Goal: Task Accomplishment & Management: Use online tool/utility

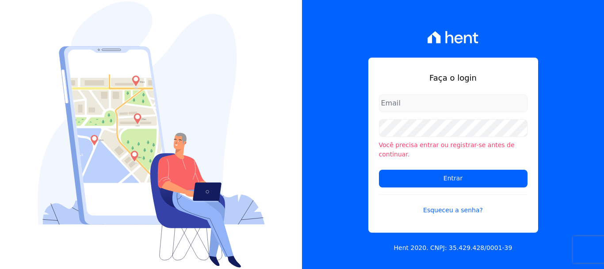
click at [437, 107] on input "email" at bounding box center [453, 103] width 149 height 18
type input "[EMAIL_ADDRESS][DOMAIN_NAME]"
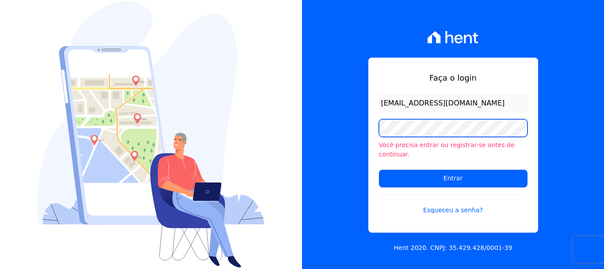
click at [379, 169] on input "Entrar" at bounding box center [453, 178] width 149 height 18
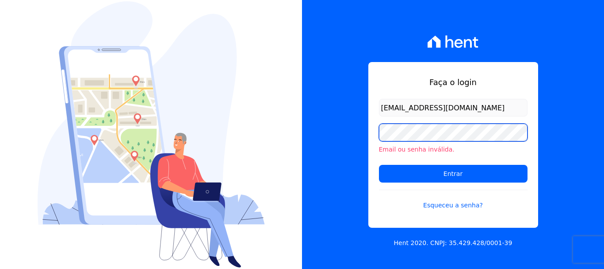
click at [379, 165] on input "Entrar" at bounding box center [453, 174] width 149 height 18
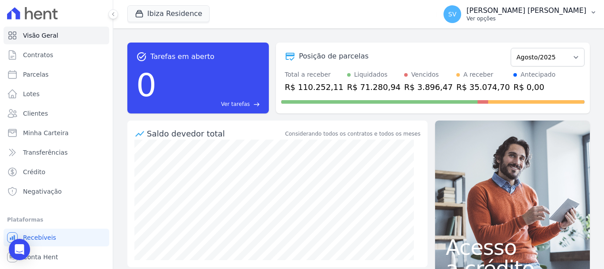
click at [568, 18] on p "Ver opções" at bounding box center [527, 18] width 120 height 7
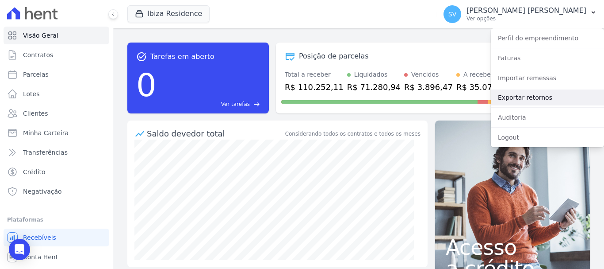
click at [543, 93] on link "Exportar retornos" at bounding box center [547, 97] width 113 height 16
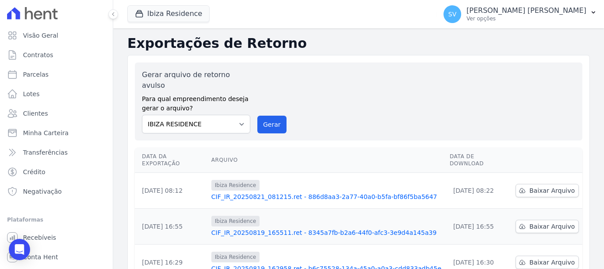
drag, startPoint x: 503, startPoint y: 11, endPoint x: 512, endPoint y: 32, distance: 23.4
click at [503, 11] on p "[PERSON_NAME]" at bounding box center [527, 10] width 120 height 9
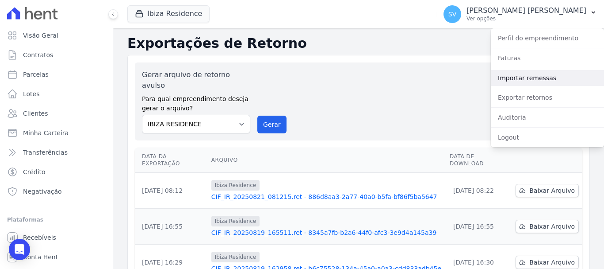
click at [530, 78] on link "Importar remessas" at bounding box center [547, 78] width 113 height 16
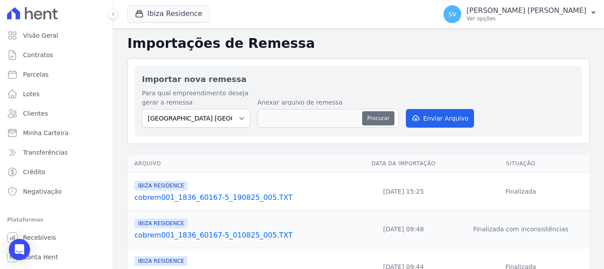
click at [375, 115] on button "Procurar" at bounding box center [378, 118] width 32 height 14
type input "cobrem001_1836_60167-5_260825_001.TXT"
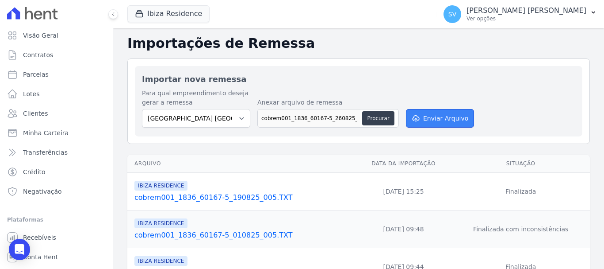
click at [425, 115] on button "Enviar Arquivo" at bounding box center [440, 118] width 68 height 19
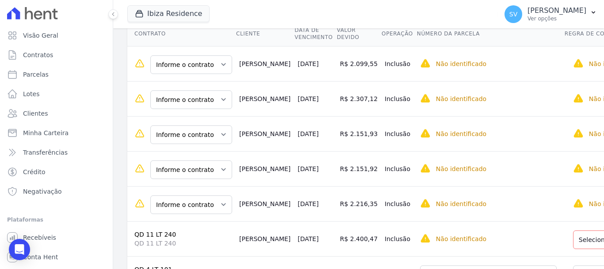
scroll to position [133, 0]
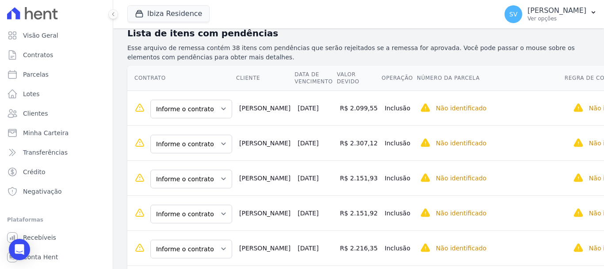
drag, startPoint x: 233, startPoint y: 104, endPoint x: 257, endPoint y: 118, distance: 27.4
click at [257, 118] on td "Joao Padilha" at bounding box center [265, 107] width 58 height 35
copy td "Joao Padilha"
drag, startPoint x: 241, startPoint y: 107, endPoint x: 267, endPoint y: 97, distance: 27.9
click at [267, 97] on td "Joao Padilha" at bounding box center [265, 107] width 58 height 35
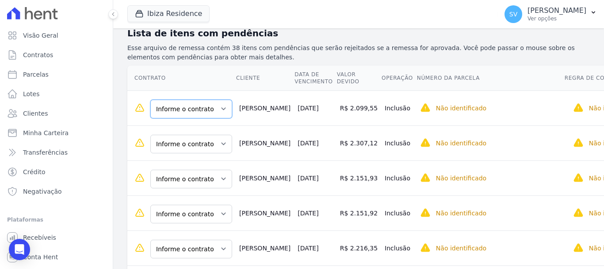
click at [218, 110] on select "Informe o contrato QD 2 LT 22 QD 2 LT 25 QD 02 LT 25" at bounding box center [191, 109] width 82 height 19
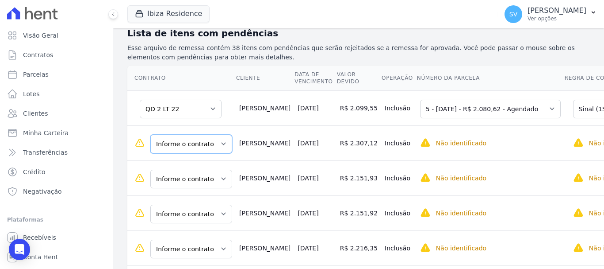
click at [208, 146] on select "Informe o contrato QD 2 LT 22 QD 2 LT 25 QD 02 LT 25" at bounding box center [191, 143] width 82 height 19
click at [219, 141] on select "Informe o contrato QD 2 LT 22 QD 2 LT 25 QD 02 LT 25" at bounding box center [191, 143] width 82 height 19
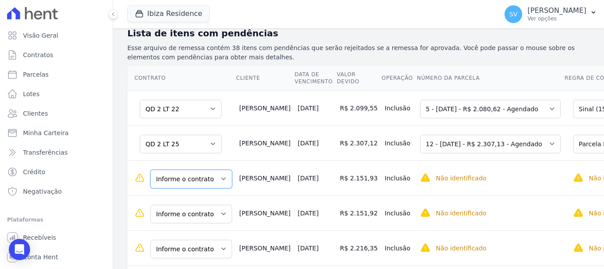
click at [206, 180] on select "Informe o contrato QD 6 LT 142 QD 6 - LT 155" at bounding box center [191, 178] width 82 height 19
click at [192, 182] on select "Informe o contrato QD 6 LT 142 QD 6 - LT 155" at bounding box center [191, 178] width 82 height 19
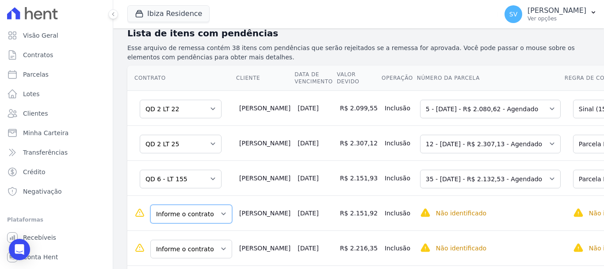
click at [198, 219] on select "Informe o contrato QD 6 LT 142 QD 6 - LT 155" at bounding box center [191, 213] width 82 height 19
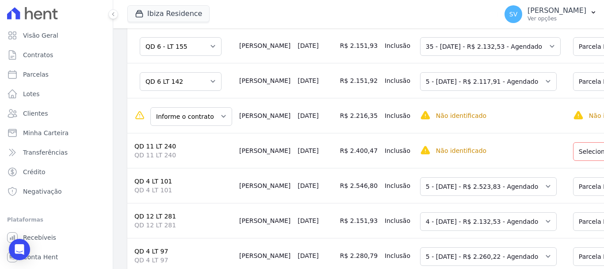
scroll to position [265, 0]
drag, startPoint x: 185, startPoint y: 120, endPoint x: 189, endPoint y: 128, distance: 8.9
click at [185, 120] on select "Informe o contrato QD 6 LT 144 QD 6 LT 143" at bounding box center [191, 116] width 82 height 19
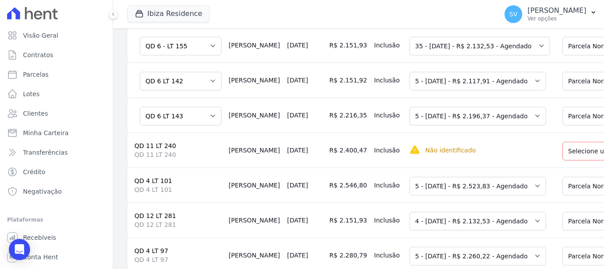
scroll to position [265, 34]
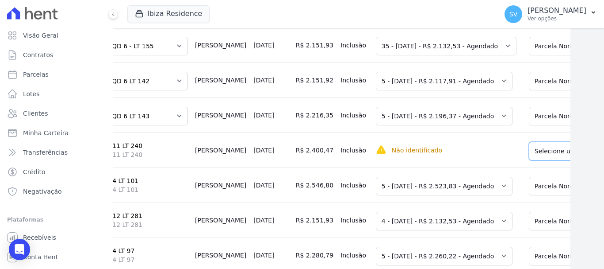
click at [536, 154] on select "Selecione uma Nova Parcela Avulsa Parcela Avulsa Existente Parcela Normal (5 X …" at bounding box center [592, 151] width 127 height 19
click at [529, 157] on select "Selecione uma Nova Parcela Avulsa Parcela Avulsa Existente Parcela Normal (5 X …" at bounding box center [592, 151] width 127 height 19
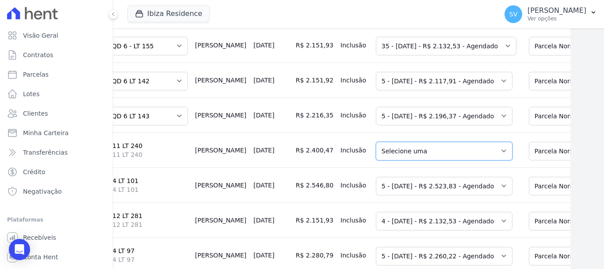
click at [427, 155] on select "Selecione uma 2 - 20/06/2025 - R$ 2.336,75 - Agendado" at bounding box center [444, 151] width 137 height 19
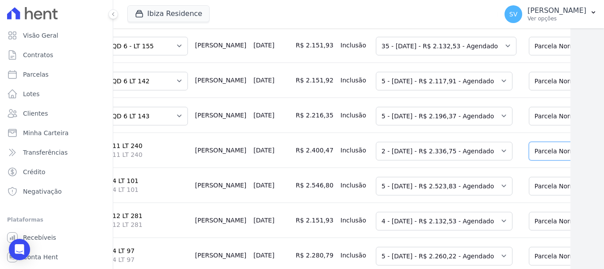
click at [529, 147] on select "Selecione uma Nova Parcela Avulsa Parcela Avulsa Existente Parcela Normal (5 X …" at bounding box center [592, 151] width 127 height 19
click at [376, 157] on select "Selecione uma" at bounding box center [411, 151] width 70 height 19
click at [390, 158] on select "Selecione uma" at bounding box center [411, 151] width 70 height 19
click at [391, 157] on select "Selecione uma" at bounding box center [411, 151] width 70 height 19
click at [392, 156] on select "Selecione uma" at bounding box center [411, 151] width 70 height 19
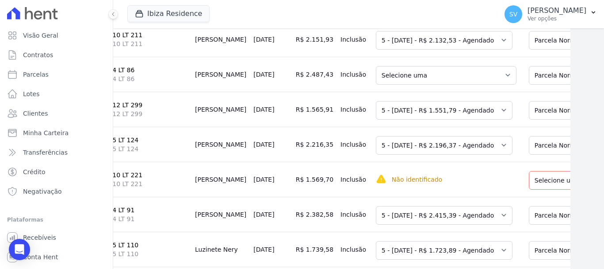
scroll to position [619, 34]
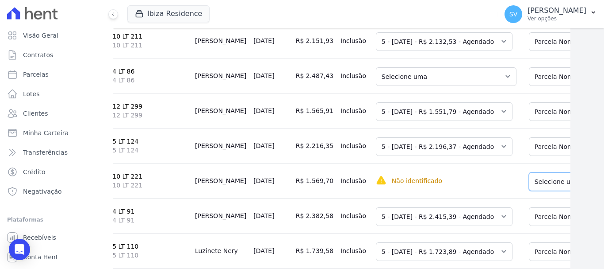
click at [550, 191] on select "Selecione uma Nova Parcela Avulsa Parcela Avulsa Existente Intercalada (1 X R$ …" at bounding box center [592, 181] width 127 height 19
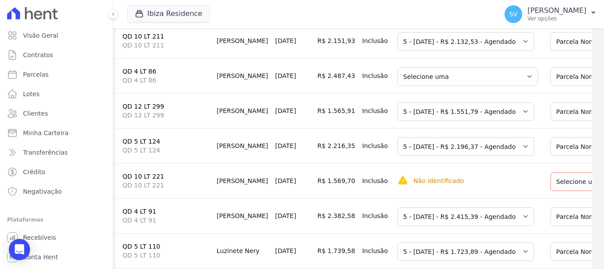
scroll to position [619, 0]
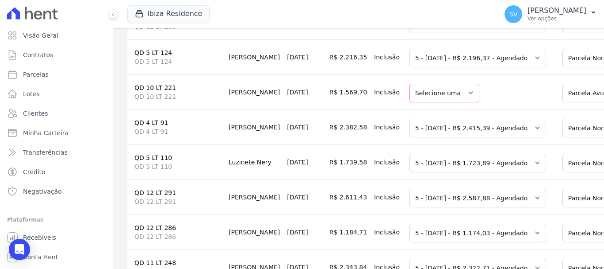
scroll to position [752, 0]
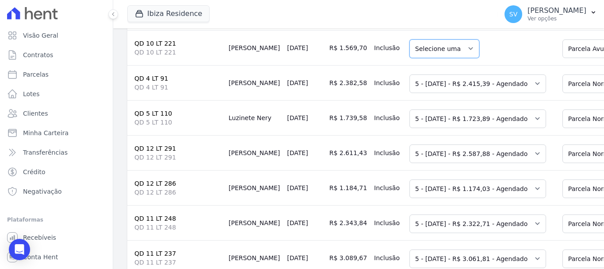
click at [412, 58] on select "Selecione uma" at bounding box center [445, 48] width 70 height 19
click at [471, 65] on td "Selecione uma" at bounding box center [480, 47] width 148 height 35
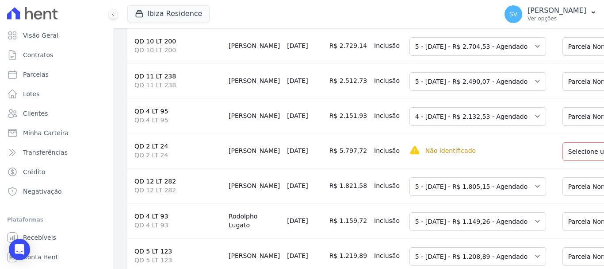
scroll to position [1106, 0]
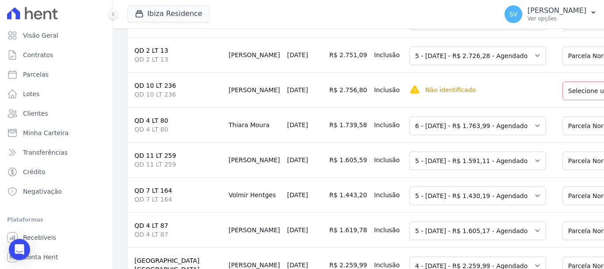
scroll to position [1283, 0]
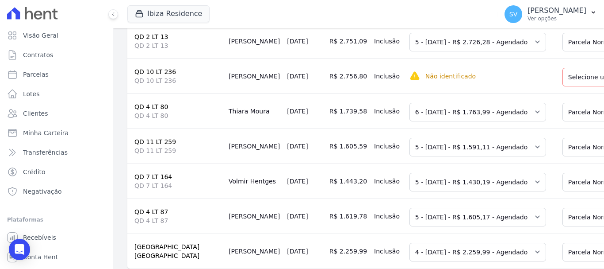
click at [238, 93] on td "Stephany Zeferino" at bounding box center [254, 75] width 58 height 35
click at [202, 85] on span "QD 10 LT 236" at bounding box center [177, 80] width 87 height 9
drag, startPoint x: 222, startPoint y: 99, endPoint x: 251, endPoint y: 111, distance: 31.7
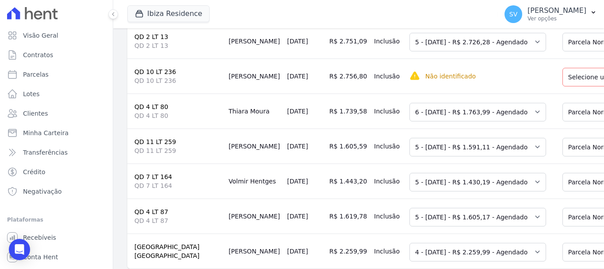
click at [251, 93] on td "Stephany Zeferino" at bounding box center [254, 75] width 58 height 35
copy td "Stephany Zeferino"
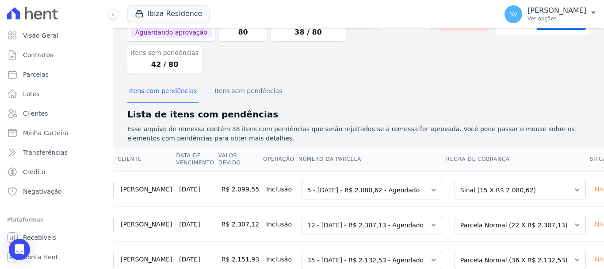
scroll to position [0, 0]
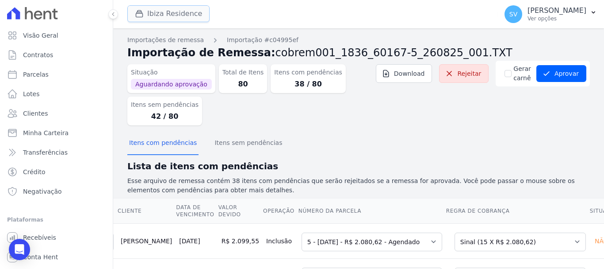
click at [186, 17] on button "Ibiza Residence" at bounding box center [168, 13] width 82 height 17
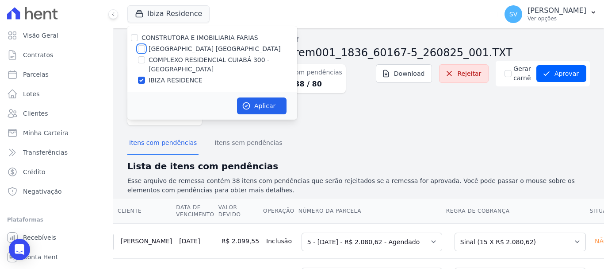
click at [141, 51] on input "[GEOGRAPHIC_DATA] [GEOGRAPHIC_DATA]" at bounding box center [141, 48] width 7 height 7
checkbox input "true"
click at [141, 59] on input "COMPLEXO RESIDENCIAL CUIABÁ 300 - [PERSON_NAME]" at bounding box center [141, 59] width 7 height 7
checkbox input "true"
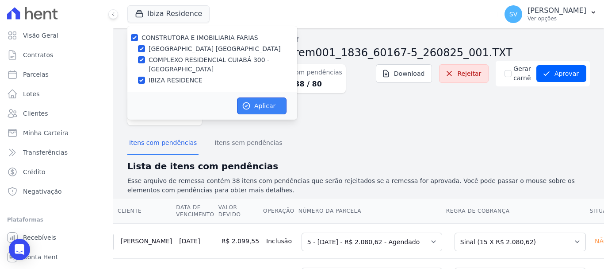
click at [269, 104] on button "Aplicar" at bounding box center [262, 105] width 50 height 17
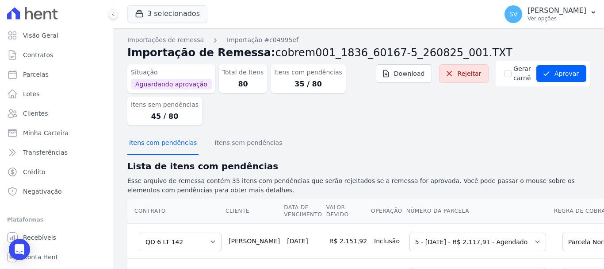
click at [161, 141] on button "Itens com pendências" at bounding box center [162, 143] width 71 height 23
click at [161, 142] on button "Itens com pendências" at bounding box center [162, 143] width 71 height 23
click at [220, 143] on button "Itens sem pendências" at bounding box center [248, 143] width 71 height 23
click at [226, 146] on button "Itens sem pendências" at bounding box center [248, 143] width 71 height 23
click at [226, 143] on button "Itens sem pendências" at bounding box center [248, 143] width 71 height 23
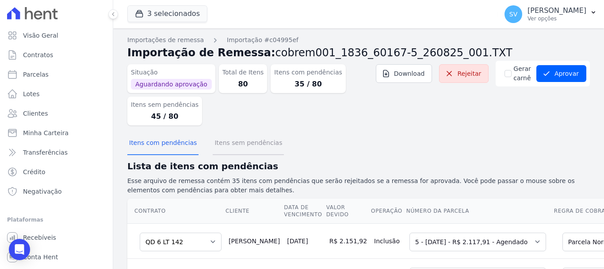
click at [241, 139] on button "Itens sem pendências" at bounding box center [248, 143] width 71 height 23
click at [242, 140] on button "Itens sem pendências" at bounding box center [248, 143] width 71 height 23
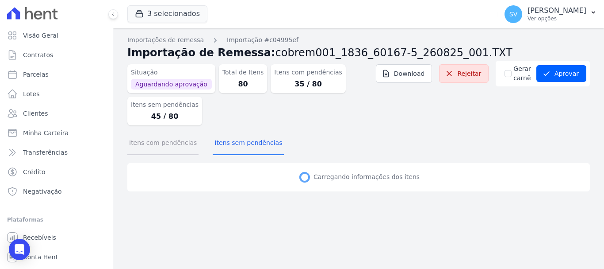
click at [170, 141] on button "Itens com pendências" at bounding box center [162, 143] width 71 height 23
click at [170, 145] on button "Itens com pendências" at bounding box center [162, 143] width 71 height 23
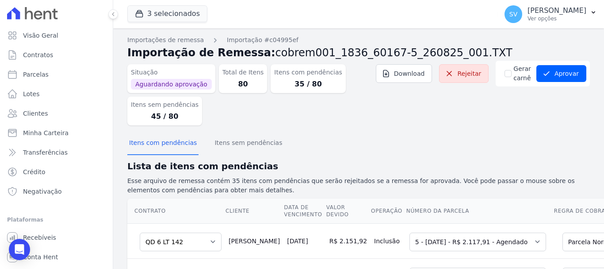
click at [370, 138] on div "Itens com pendências Itens sem pendências" at bounding box center [358, 143] width 463 height 22
click at [394, 139] on div "Itens com pendências Itens sem pendências" at bounding box center [358, 143] width 463 height 22
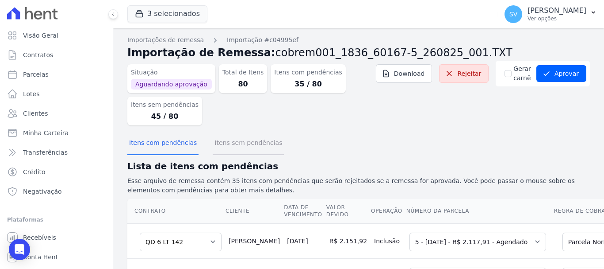
click at [228, 146] on button "Itens sem pendências" at bounding box center [248, 143] width 71 height 23
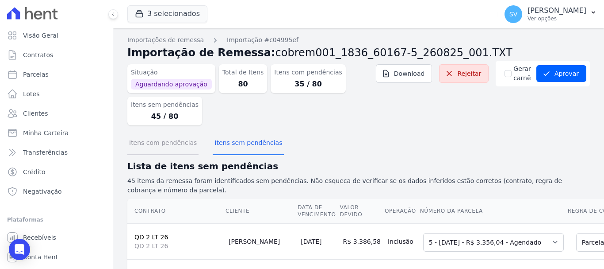
click at [177, 146] on button "Itens com pendências" at bounding box center [162, 143] width 71 height 23
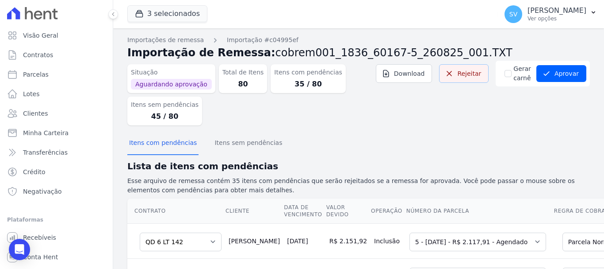
click at [468, 66] on link "Rejeitar" at bounding box center [464, 73] width 50 height 19
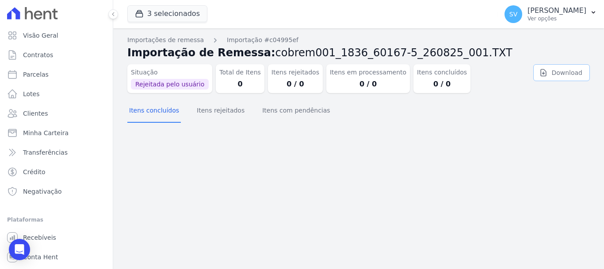
click at [547, 73] on icon at bounding box center [543, 72] width 5 height 7
click at [476, 59] on h2 "Importação de Remessa: cobrem001_1836_60167-5_260825_001.TXT" at bounding box center [358, 53] width 463 height 16
click at [528, 20] on p "Ver opções" at bounding box center [557, 18] width 59 height 7
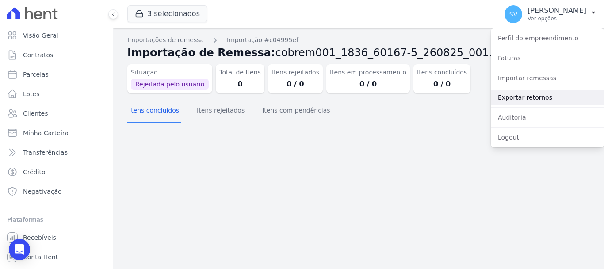
click at [537, 93] on link "Exportar retornos" at bounding box center [547, 97] width 113 height 16
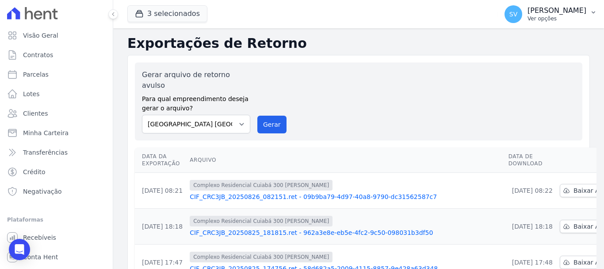
click at [528, 13] on p "[PERSON_NAME] [PERSON_NAME]" at bounding box center [557, 10] width 59 height 9
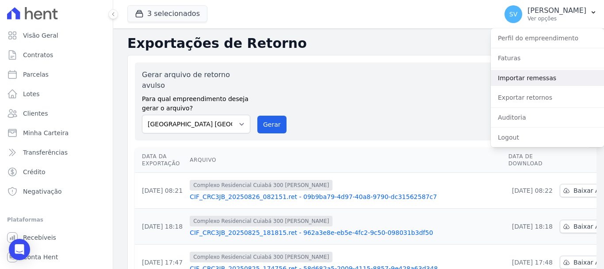
click at [531, 81] on link "Importar remessas" at bounding box center [547, 78] width 113 height 16
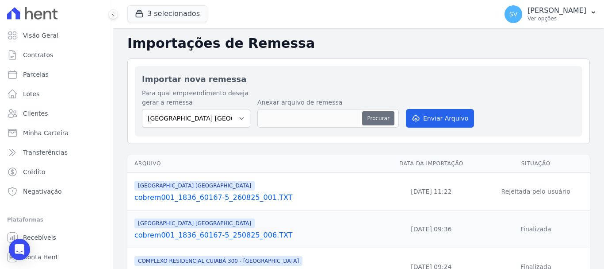
click at [376, 115] on button "Procurar" at bounding box center [378, 118] width 32 height 14
type input "cobrem001_1836_60167-5_260825_001.TXT"
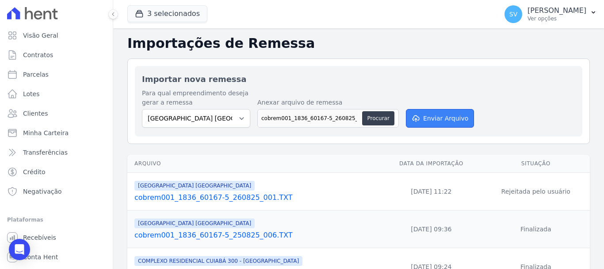
click at [433, 125] on button "Enviar Arquivo" at bounding box center [440, 118] width 68 height 19
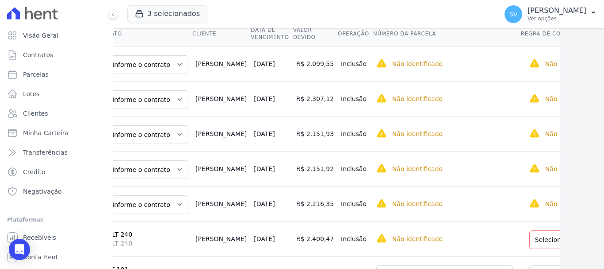
scroll to position [177, 0]
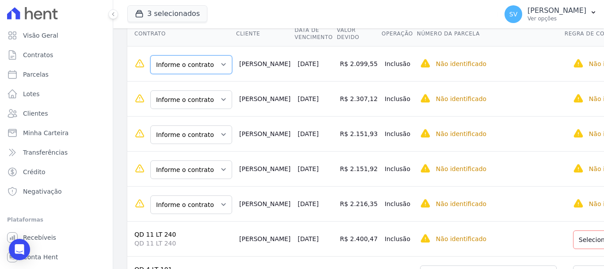
click at [196, 55] on select "Informe o contrato QD 2 LT 22 QD 2 LT 25 QD 02 LT 25" at bounding box center [191, 64] width 82 height 19
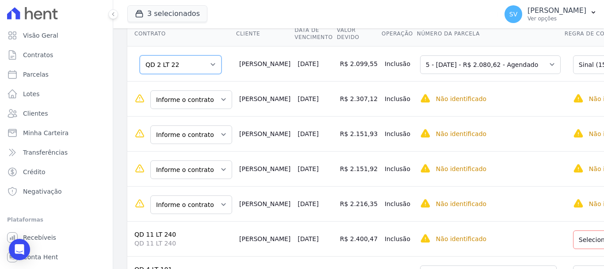
click at [194, 61] on select "Informe o contrato QD 2 LT 22 QD 2 LT 25 QD 02 LT 25" at bounding box center [181, 64] width 82 height 19
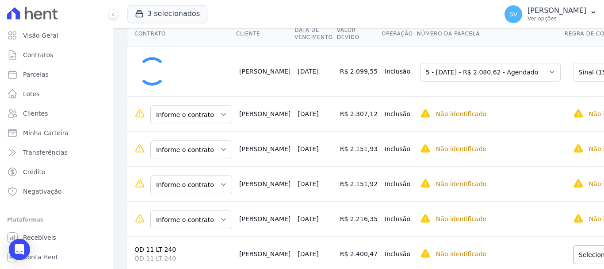
select select "0"
select select "none"
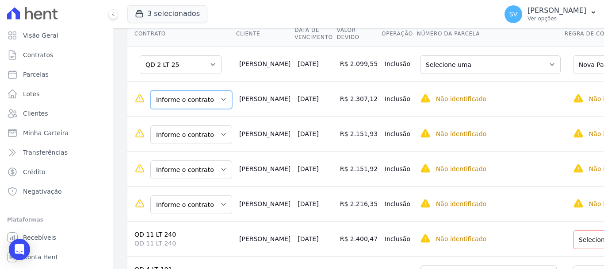
click at [205, 102] on select "Informe o contrato QD 2 LT 22 QD 2 LT 25 QD 02 LT 25" at bounding box center [191, 99] width 82 height 19
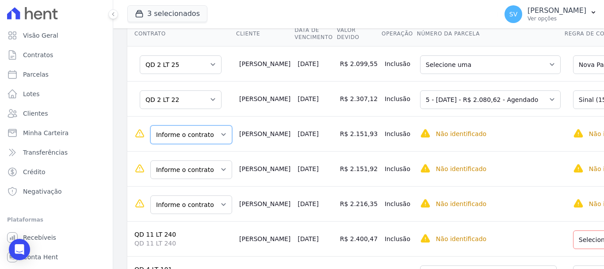
click at [205, 136] on select "Informe o contrato QD 6 LT 142 QD 6 - LT 155" at bounding box center [191, 134] width 82 height 19
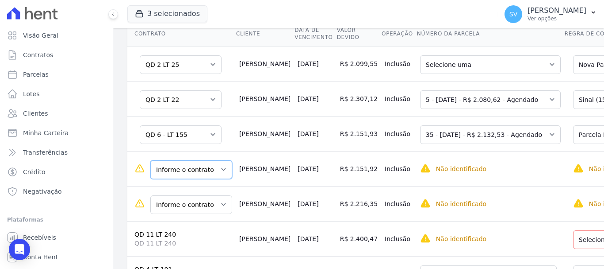
click at [194, 169] on select "Informe o contrato QD 6 LT 142 QD 6 - LT 155" at bounding box center [191, 169] width 82 height 19
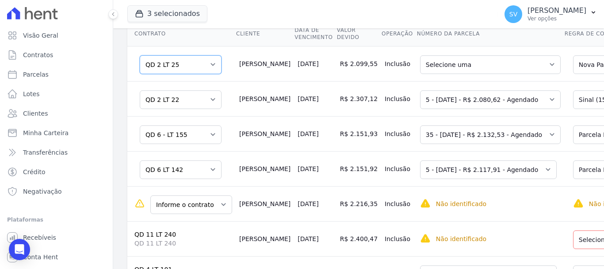
click at [188, 66] on select "Informe o contrato QD 2 LT 22 QD 2 LT 25 QD 02 LT 25" at bounding box center [181, 64] width 82 height 19
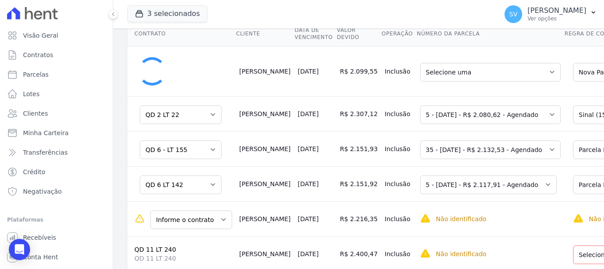
select select "5828274"
select select "b2be32e1-5906-4a6f-a2f2-386a8421147c"
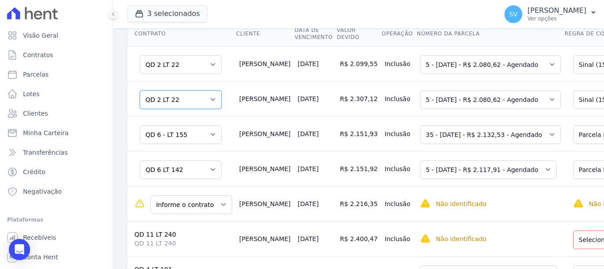
click at [181, 104] on select "Informe o contrato QD 2 LT 22 QD 2 LT 25 QD 02 LT 25" at bounding box center [181, 99] width 82 height 19
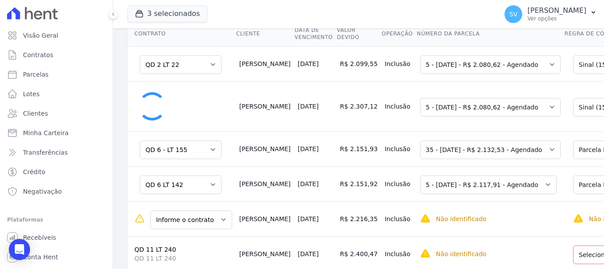
select select "0"
select select "none"
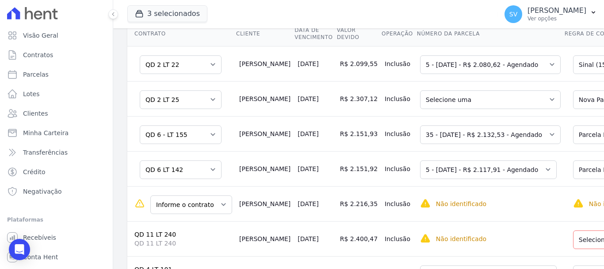
click at [128, 146] on td "Informe o contrato QD 6 LT 142 QD 6 - LT 155" at bounding box center [181, 133] width 108 height 35
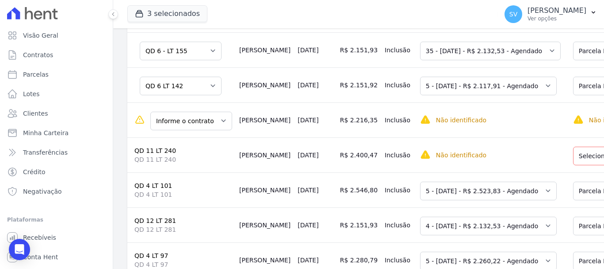
scroll to position [265, 0]
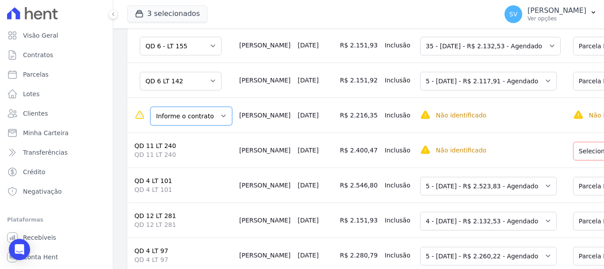
click at [200, 112] on select "Informe o contrato QD 6 LT 144 QD 6 LT 143" at bounding box center [191, 116] width 82 height 19
click at [196, 121] on select "Informe o contrato QD 6 LT 144 QD 6 LT 143" at bounding box center [191, 116] width 82 height 19
click at [198, 118] on select "Informe o contrato QD 6 LT 144 QD 6 LT 143" at bounding box center [191, 116] width 82 height 19
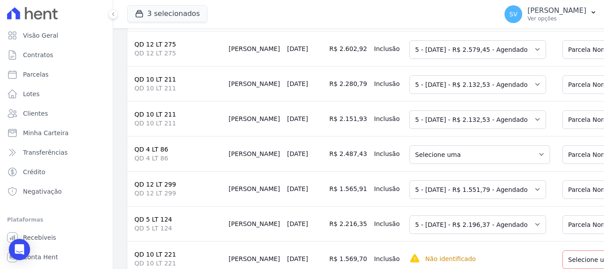
scroll to position [619, 0]
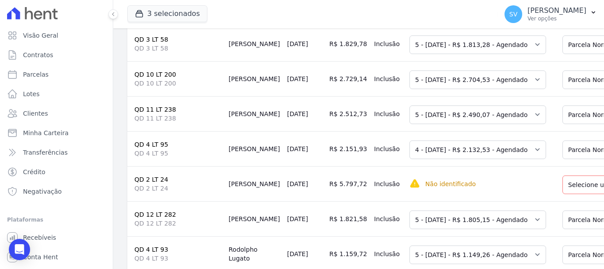
scroll to position [1062, 0]
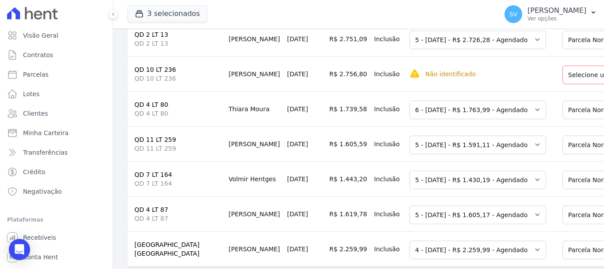
scroll to position [1327, 0]
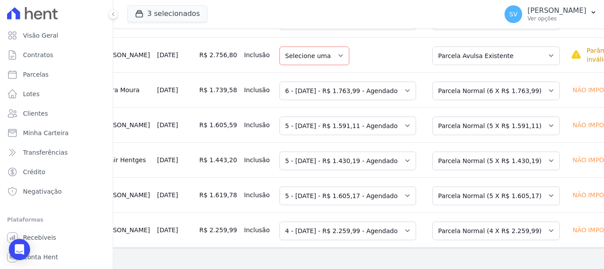
scroll to position [0, 117]
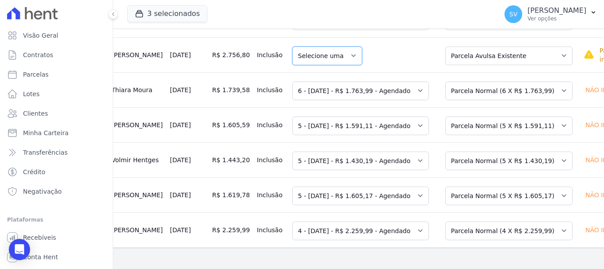
click at [307, 46] on select "Selecione uma" at bounding box center [327, 55] width 70 height 19
drag, startPoint x: 348, startPoint y: 47, endPoint x: 404, endPoint y: 38, distance: 56.8
click at [348, 47] on td "Selecione uma" at bounding box center [363, 54] width 148 height 35
drag, startPoint x: 492, startPoint y: 31, endPoint x: 492, endPoint y: 35, distance: 4.4
click at [492, 46] on select "Selecione uma Nova Parcela Avulsa Parcela Avulsa Existente Parcela Normal (6 X …" at bounding box center [508, 55] width 127 height 19
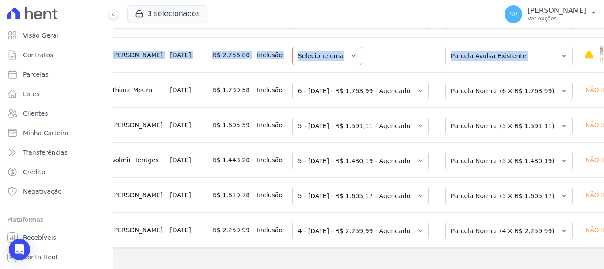
scroll to position [1348, 62]
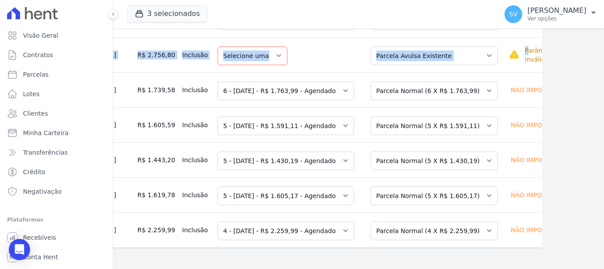
drag, startPoint x: 560, startPoint y: 28, endPoint x: 580, endPoint y: 41, distance: 24.1
click at [581, 41] on main "Importações de remessa Importação #b60f51b8 Importação de Remessa: cobrem001_18…" at bounding box center [358, 148] width 491 height 240
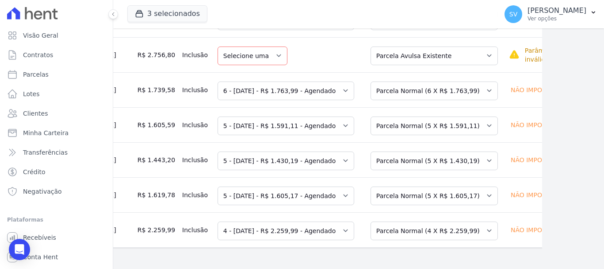
drag, startPoint x: 549, startPoint y: 58, endPoint x: 361, endPoint y: 16, distance: 191.7
click at [549, 59] on main "Importações de remessa Importação #b60f51b8 Importação de Remessa: cobrem001_18…" at bounding box center [358, 148] width 491 height 240
click at [376, 46] on select "Selecione uma Nova Parcela Avulsa Parcela Avulsa Existente Parcela Normal (6 X …" at bounding box center [434, 55] width 127 height 19
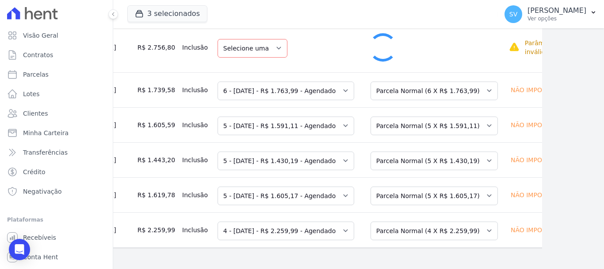
scroll to position [1348, 62]
select select "1"
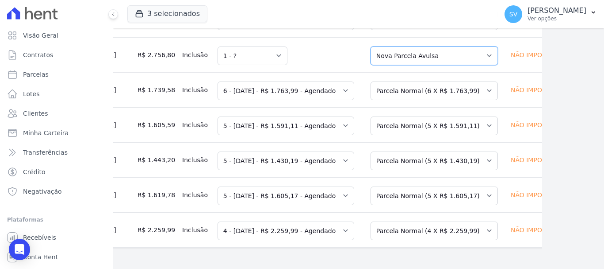
click at [400, 46] on select "Selecione uma Nova Parcela Avulsa Parcela Avulsa Existente Parcela Normal (6 X …" at bounding box center [434, 55] width 127 height 19
click at [371, 46] on select "Selecione uma Nova Parcela Avulsa Parcela Avulsa Existente Parcela Normal (6 X …" at bounding box center [434, 55] width 127 height 19
click at [379, 46] on select "Selecione uma Nova Parcela Avulsa Parcela Avulsa Existente Parcela Normal (6 X …" at bounding box center [434, 55] width 127 height 19
drag, startPoint x: 507, startPoint y: 34, endPoint x: 501, endPoint y: 36, distance: 6.2
click at [509, 49] on div "Não importado" at bounding box center [537, 55] width 56 height 12
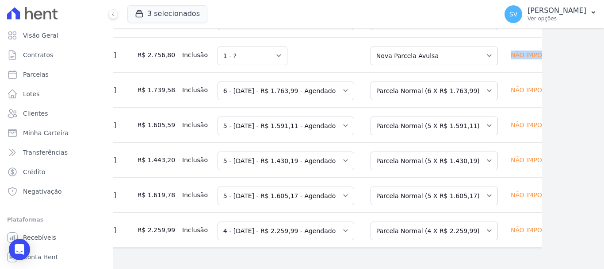
drag, startPoint x: 482, startPoint y: 34, endPoint x: 533, endPoint y: 43, distance: 51.7
click at [509, 49] on div "Não importado" at bounding box center [537, 55] width 56 height 12
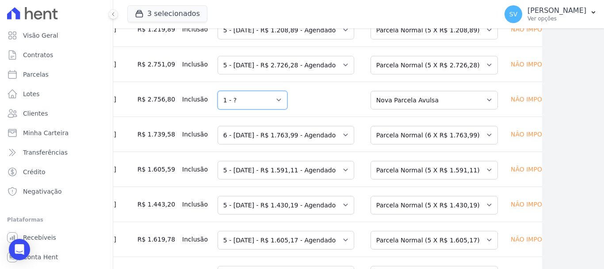
click at [218, 109] on select "Selecione uma 1 - ?" at bounding box center [253, 100] width 70 height 19
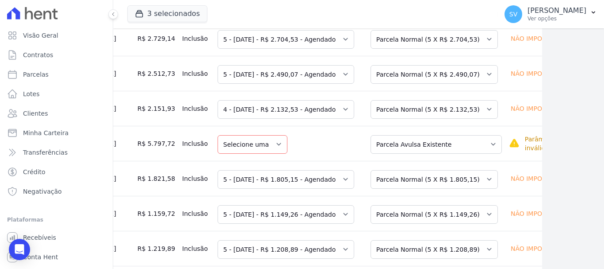
scroll to position [1039, 62]
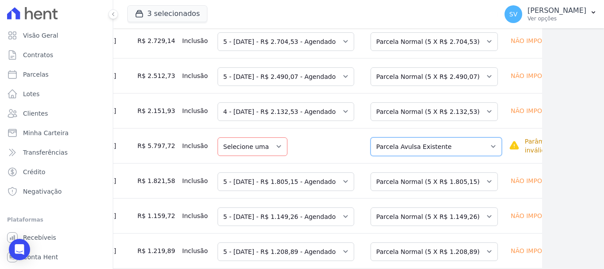
drag, startPoint x: 394, startPoint y: 161, endPoint x: 396, endPoint y: 171, distance: 10.1
click at [394, 156] on select "Selecione uma Nova Parcela Avulsa Parcela Avulsa Existente Parcela Normal (14 X…" at bounding box center [436, 146] width 131 height 19
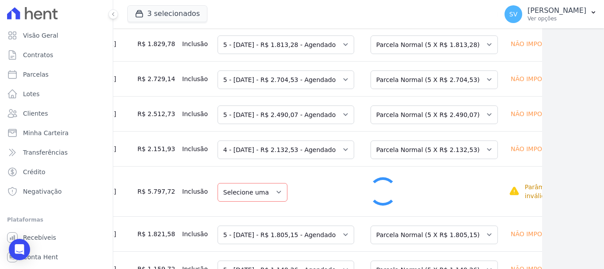
select select "1"
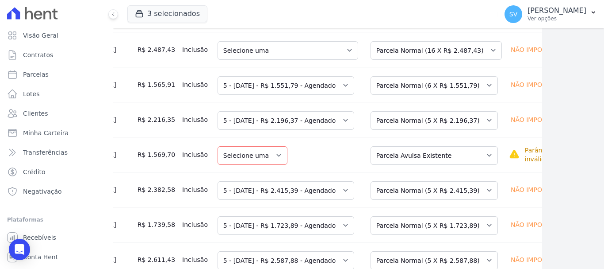
scroll to position [641, 62]
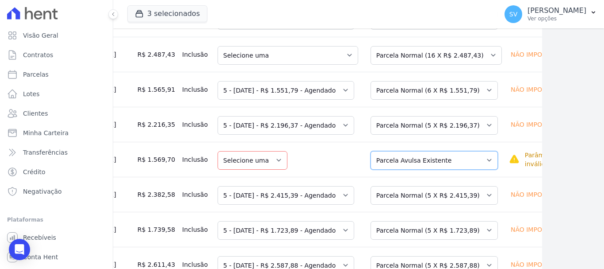
drag, startPoint x: 383, startPoint y: 171, endPoint x: 385, endPoint y: 180, distance: 9.5
click at [383, 169] on select "Selecione uma Nova Parcela Avulsa Parcela Avulsa Existente Intercalada (1 X R$ …" at bounding box center [434, 160] width 127 height 19
select select "1"
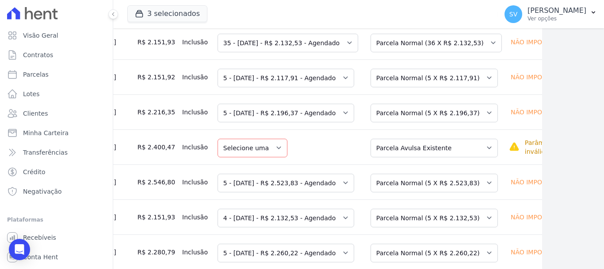
scroll to position [242, 62]
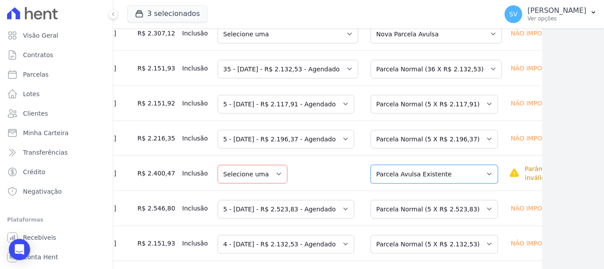
drag, startPoint x: 400, startPoint y: 178, endPoint x: 401, endPoint y: 185, distance: 7.1
click at [400, 178] on select "Selecione uma Nova Parcela Avulsa Parcela Avulsa Existente Parcela Normal (5 X …" at bounding box center [434, 174] width 127 height 19
select select "1"
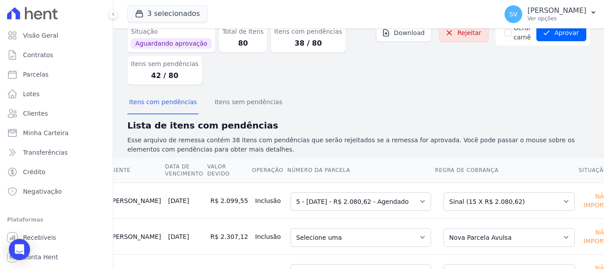
scroll to position [21, 0]
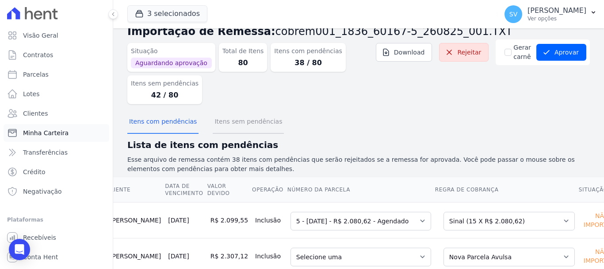
drag, startPoint x: 215, startPoint y: 119, endPoint x: 54, endPoint y: 133, distance: 162.1
click at [215, 120] on button "Itens sem pendências" at bounding box center [248, 122] width 71 height 23
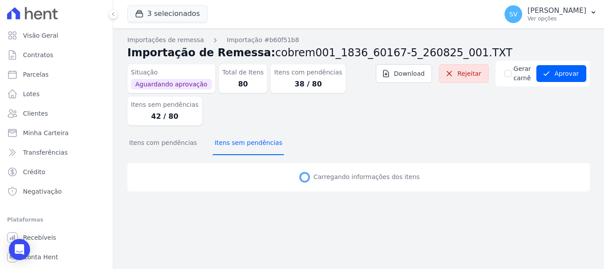
scroll to position [0, 0]
select select "none"
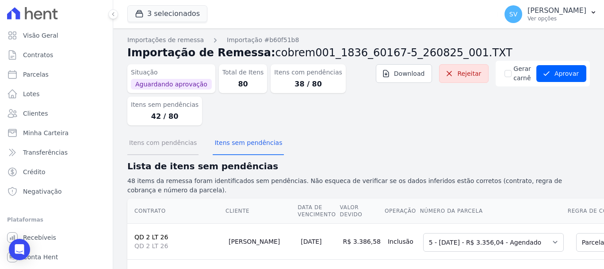
click at [178, 150] on button "Itens com pendências" at bounding box center [162, 143] width 71 height 23
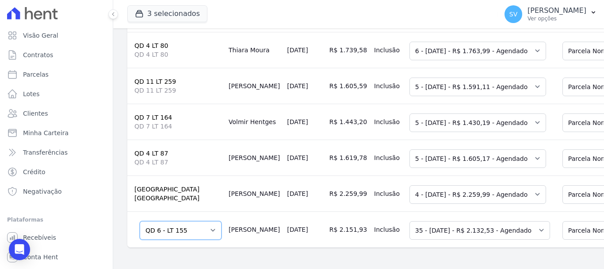
click at [200, 222] on select "Informe o contrato QD 6 LT 142 QD 6 - LT 155" at bounding box center [181, 230] width 82 height 19
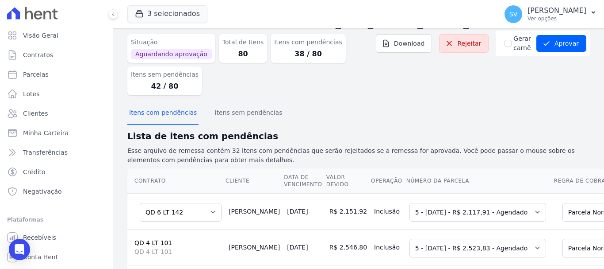
scroll to position [44, 0]
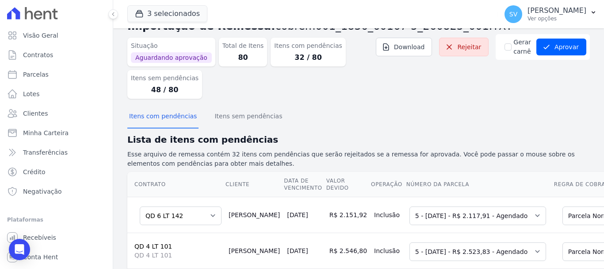
scroll to position [44, 0]
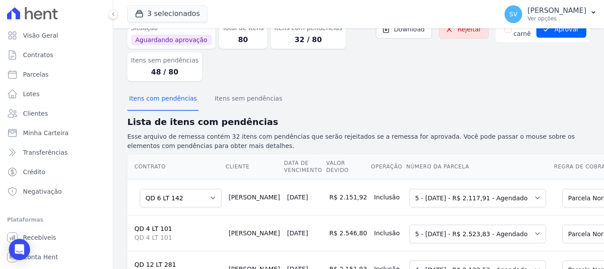
drag, startPoint x: 147, startPoint y: 73, endPoint x: 300, endPoint y: 73, distance: 153.1
click at [190, 71] on dd "48 / 80" at bounding box center [165, 72] width 68 height 11
click at [398, 81] on div "Situação Aguardando aprovação Total de Itens 80 Itens com pendências 32 / 80 It…" at bounding box center [358, 52] width 463 height 72
drag, startPoint x: 146, startPoint y: 73, endPoint x: 175, endPoint y: 71, distance: 28.3
click at [175, 71] on dd "48 / 80" at bounding box center [165, 72] width 68 height 11
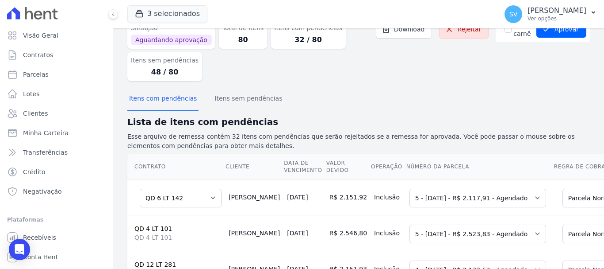
drag, startPoint x: 463, startPoint y: 101, endPoint x: 444, endPoint y: 121, distance: 28.2
click at [462, 101] on div "Itens com pendências Itens sem pendências" at bounding box center [358, 99] width 463 height 22
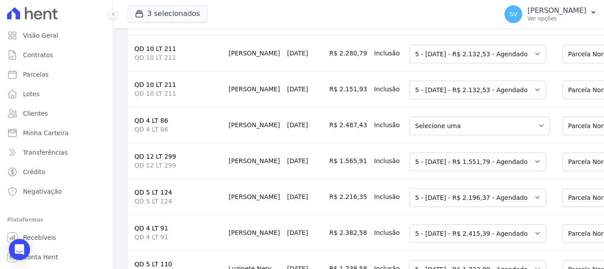
scroll to position [354, 0]
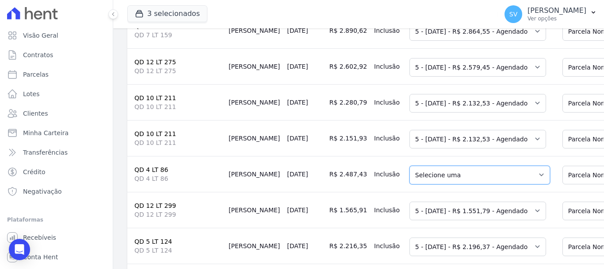
click at [416, 179] on select "Selecione uma 3 - 25/06/2025 - R$ 2.411,99 - Agendado 5 - 25/08/2025 - R$ 2.487…" at bounding box center [480, 174] width 141 height 19
click at [373, 167] on td "Inclusão" at bounding box center [388, 174] width 35 height 36
click at [501, 180] on select "Selecione uma 3 - 25/06/2025 - R$ 2.411,99 - Agendado 5 - 25/08/2025 - R$ 2.487…" at bounding box center [480, 174] width 141 height 19
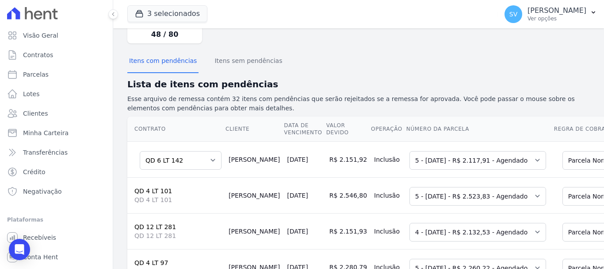
scroll to position [44, 0]
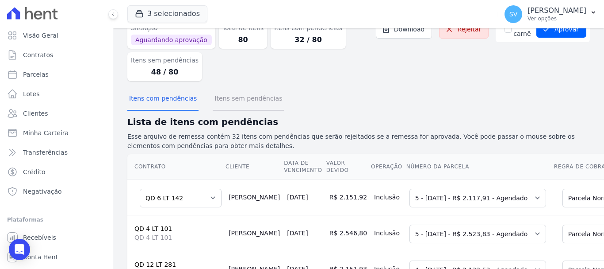
click at [219, 96] on button "Itens sem pendências" at bounding box center [248, 99] width 71 height 23
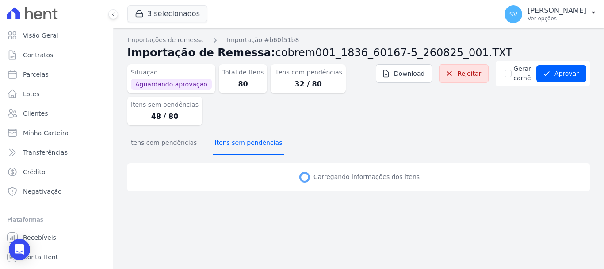
scroll to position [0, 0]
click at [171, 139] on button "Itens com pendências" at bounding box center [162, 143] width 71 height 23
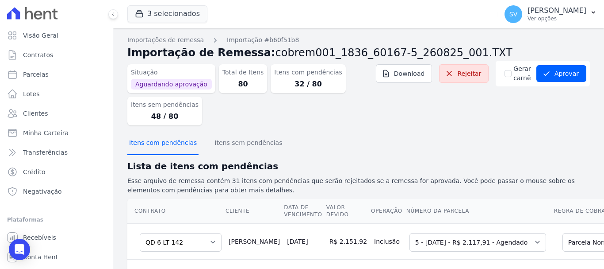
select select "none"
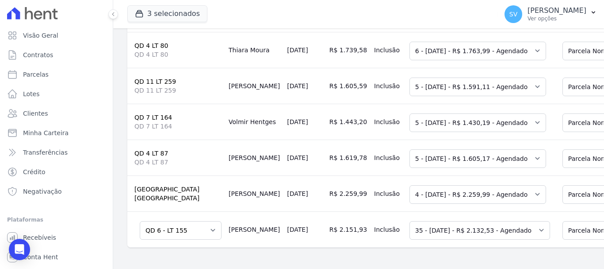
scroll to position [0, 0]
click at [409, 227] on select "Selecione uma 35 - [DATE] - R$ 2.132,53 - Agendado" at bounding box center [479, 230] width 141 height 19
click at [409, 226] on select "Selecione uma 35 - [DATE] - R$ 2.132,53 - Agendado" at bounding box center [479, 230] width 141 height 19
click at [409, 230] on select "Selecione uma 35 - [DATE] - R$ 2.132,53 - Agendado" at bounding box center [479, 230] width 141 height 19
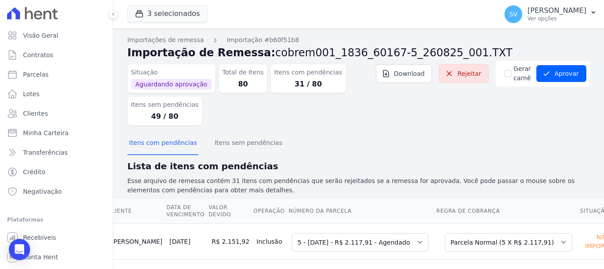
scroll to position [88, 0]
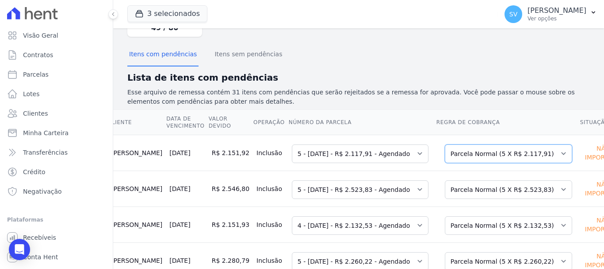
click at [503, 146] on select "Selecione uma Nova Parcela Avulsa Parcela Avulsa Existente Intercalada (5 X R$ …" at bounding box center [508, 153] width 127 height 19
click at [488, 116] on th "Regra de Cobrança" at bounding box center [508, 122] width 144 height 25
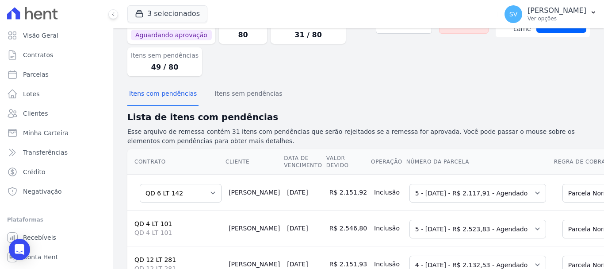
scroll to position [0, 0]
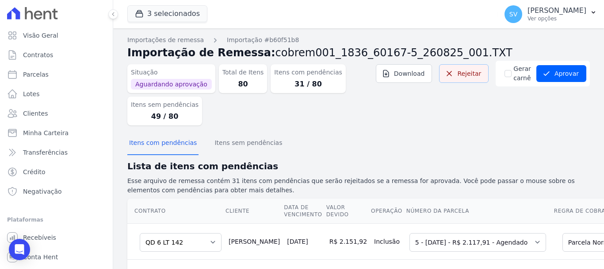
click at [464, 74] on link "Rejeitar" at bounding box center [464, 73] width 50 height 19
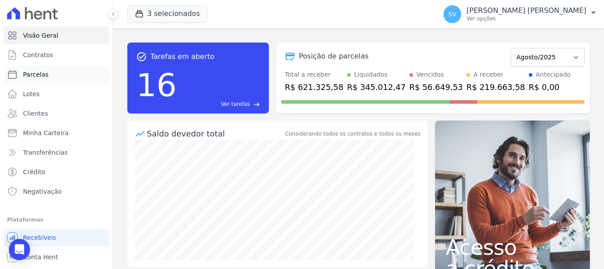
click at [57, 69] on link "Parcelas" at bounding box center [57, 74] width 106 height 18
select select
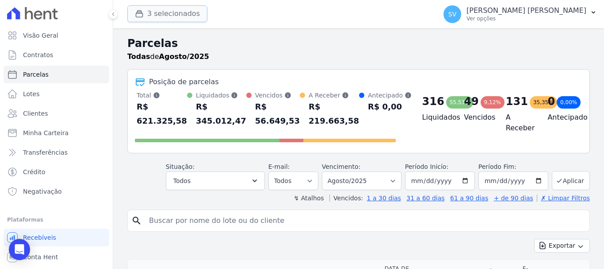
click at [180, 15] on button "3 selecionados" at bounding box center [167, 13] width 80 height 17
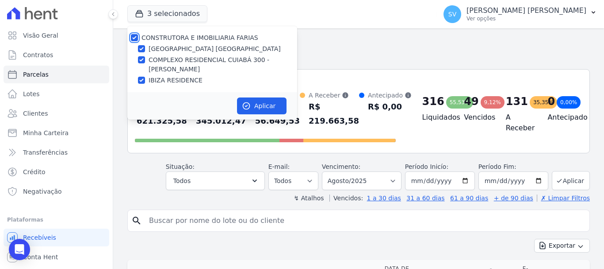
drag, startPoint x: 135, startPoint y: 36, endPoint x: 142, endPoint y: 42, distance: 9.5
click at [135, 36] on input "CONSTRUTORA E IMOBILIARIA FARIAS" at bounding box center [134, 37] width 7 height 7
checkbox input "false"
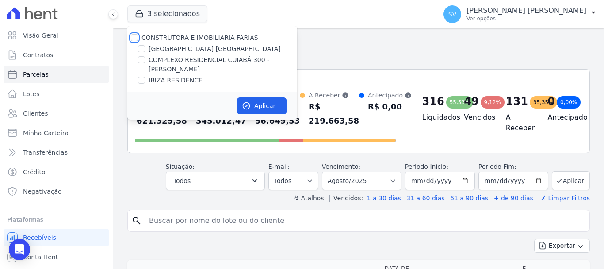
checkbox input "false"
click at [143, 47] on input "[GEOGRAPHIC_DATA] [GEOGRAPHIC_DATA]" at bounding box center [141, 48] width 7 height 7
checkbox input "true"
click at [248, 97] on div "Aplicar" at bounding box center [212, 105] width 170 height 27
click at [242, 218] on input "search" at bounding box center [365, 220] width 442 height 18
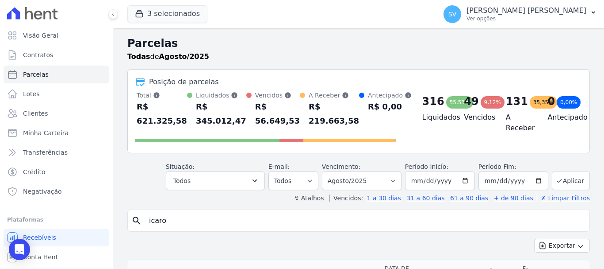
type input "ICARO [PERSON_NAME] DO [PERSON_NAME]"
select select
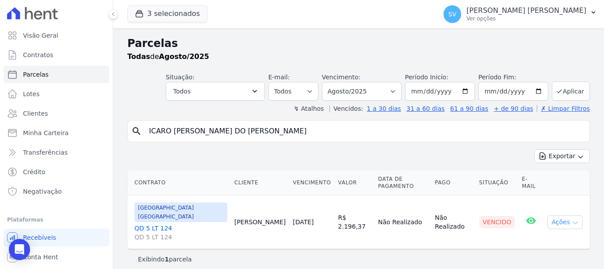
click at [562, 215] on button "Ações" at bounding box center [565, 222] width 35 height 14
click at [547, 234] on link "Ver boleto" at bounding box center [561, 242] width 85 height 16
drag, startPoint x: 332, startPoint y: 133, endPoint x: 2, endPoint y: 116, distance: 330.4
click at [2, 115] on div "Visão Geral Contratos [GEOGRAPHIC_DATA] Lotes Clientes Minha Carteira Transferê…" at bounding box center [302, 134] width 604 height 269
type input "[PERSON_NAME] DO [PERSON_NAME]"
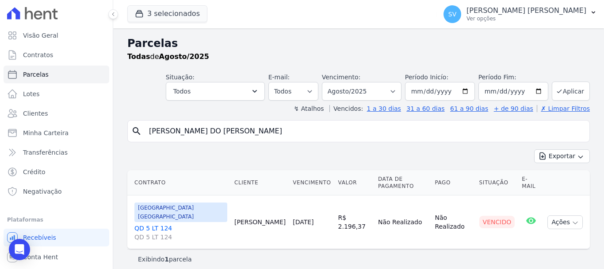
select select
click at [565, 215] on button "Ações" at bounding box center [565, 222] width 35 height 14
click at [536, 234] on link "Ver boleto" at bounding box center [561, 242] width 85 height 16
